Goal: Find contact information: Find contact information

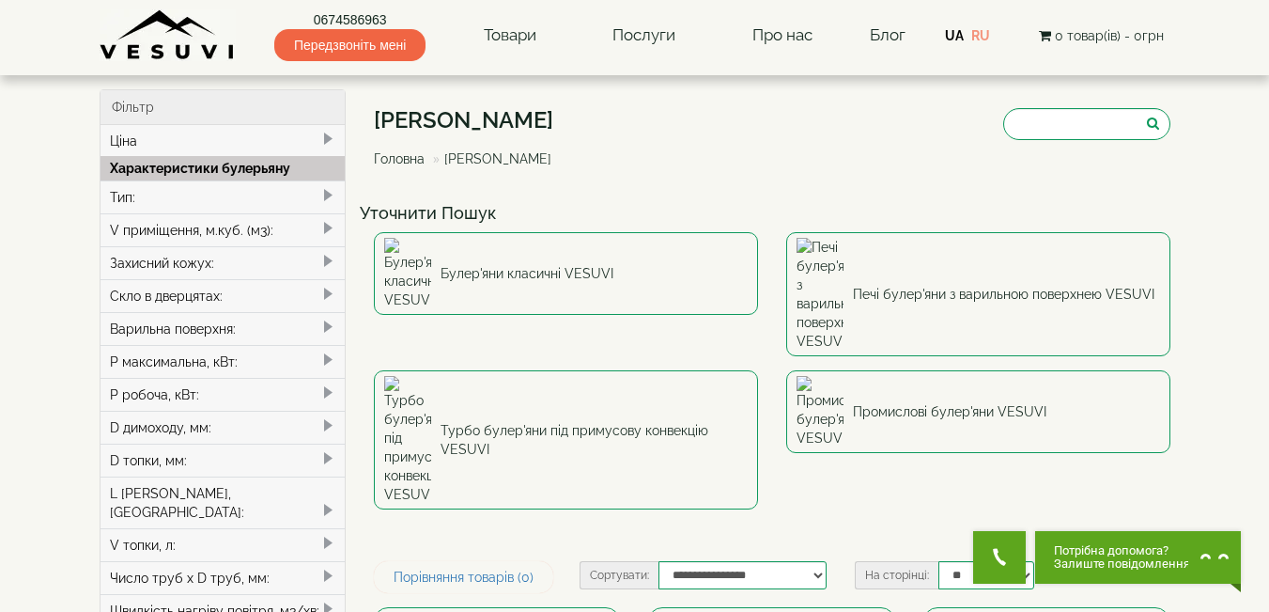
click at [956, 35] on link "UA" at bounding box center [954, 35] width 19 height 15
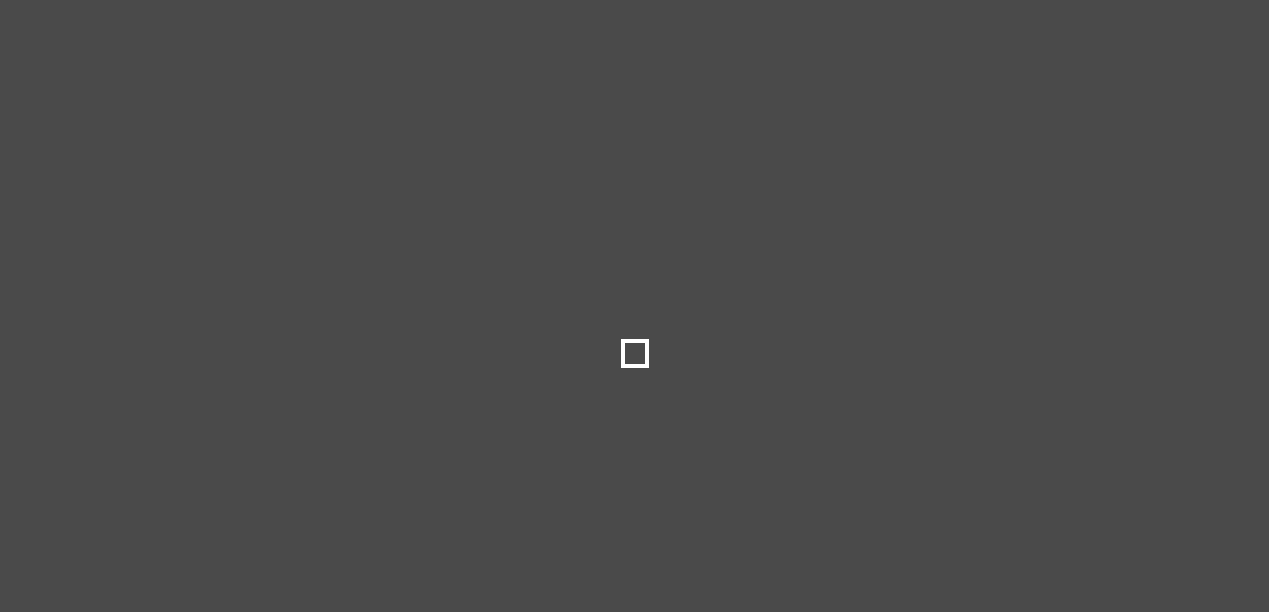
type input "*****"
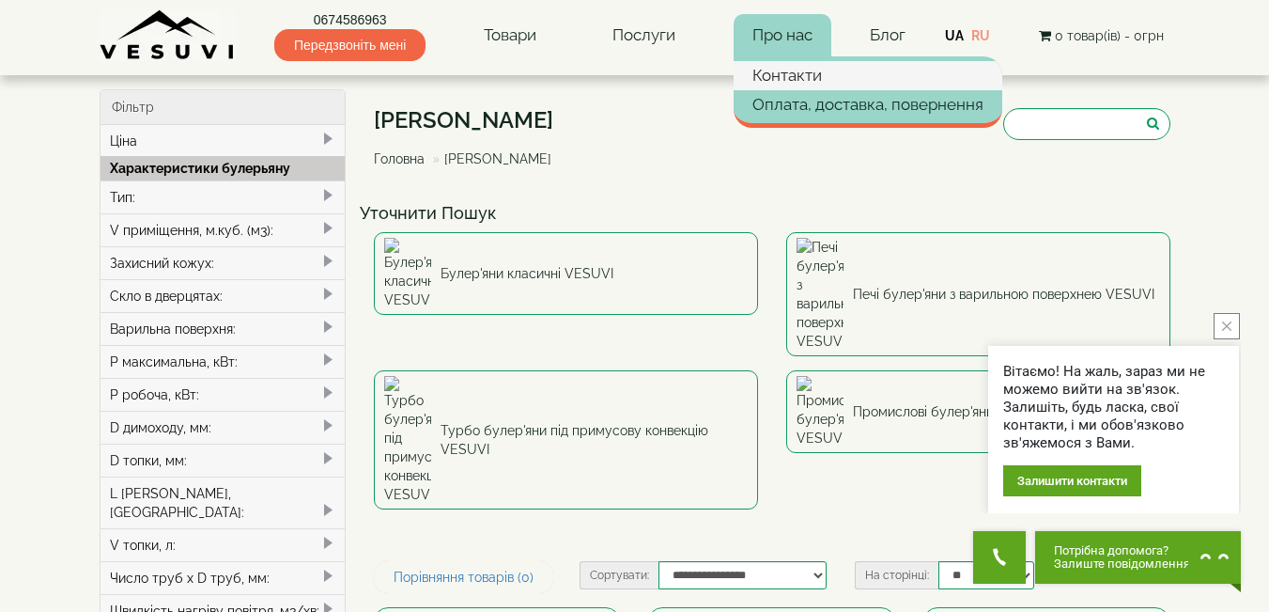
click at [782, 83] on link "Контакти" at bounding box center [868, 75] width 269 height 28
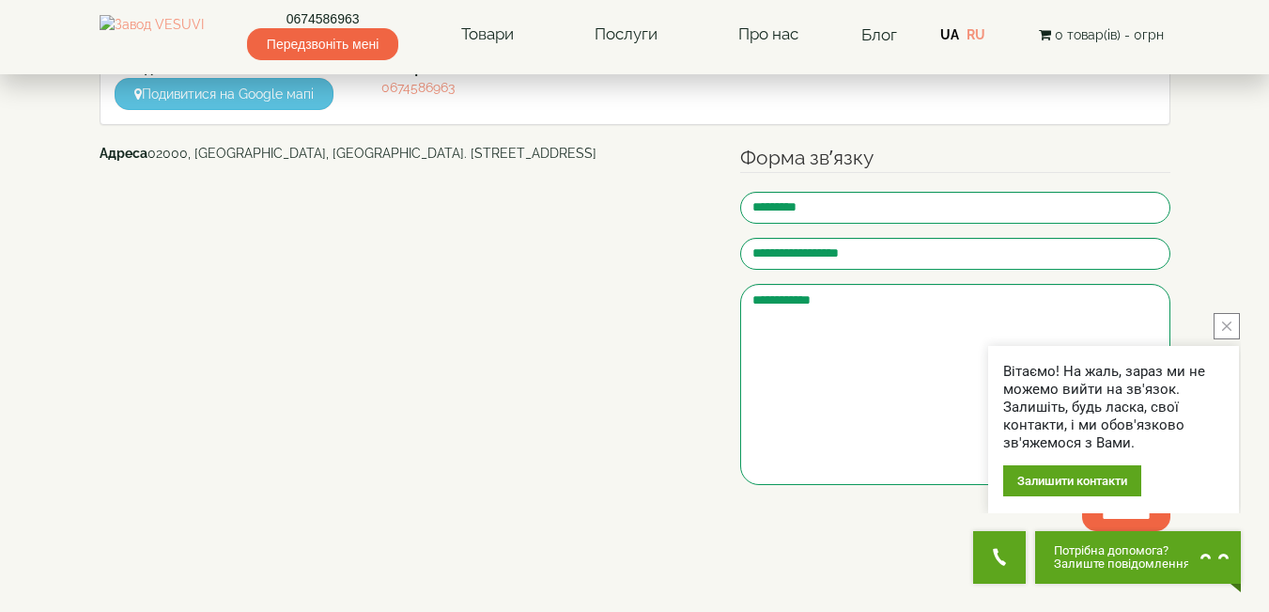
scroll to position [241, 0]
